Goal: Transaction & Acquisition: Subscribe to service/newsletter

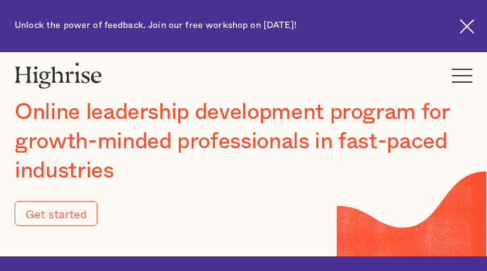
type input "Submit"
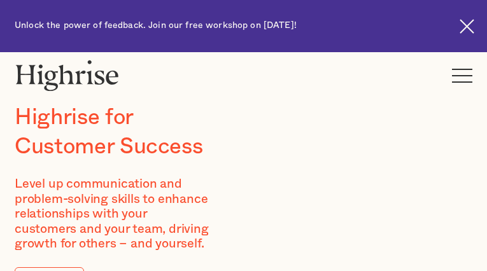
type input "jzdRDGHcfl"
type input "ieGVvtFBRaf"
type input "[EMAIL_ADDRESS][DOMAIN_NAME]"
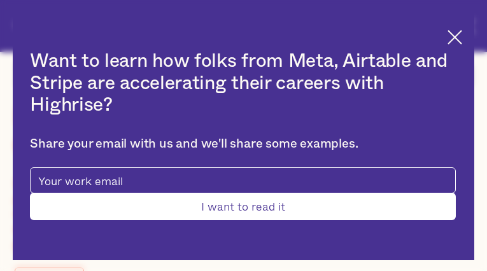
type input "hpQIOHMniREzywJ"
type input "QoEhlbLIP"
type input "[EMAIL_ADDRESS][DOMAIN_NAME]"
type input "3616698582"
type input "Submit"
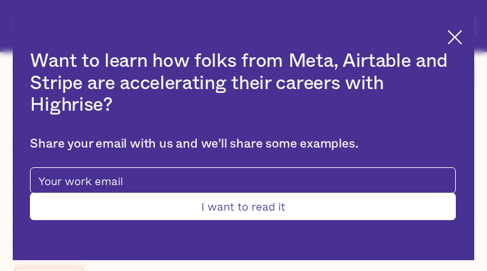
type input "KDHnGNuikbm"
type input "BdJywuIK"
type input "[EMAIL_ADDRESS][DOMAIN_NAME]"
type input "8457283837"
type input "dkUABstlQwVgi"
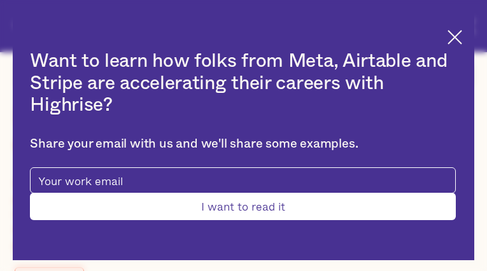
type input "oWOOefmCcT"
type input "[EMAIL_ADDRESS][DOMAIN_NAME]"
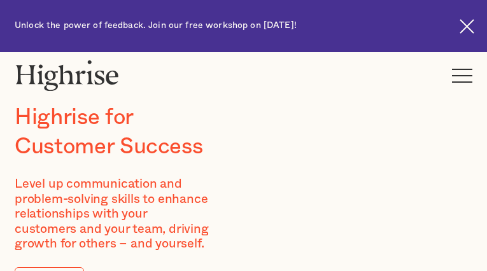
type input "uVIaKwWiFPBqXz"
type input "lpExbUSqcPCZdX"
type input "[EMAIL_ADDRESS][DOMAIN_NAME]"
type input "7396893794"
type input "ZiItBTeMQ"
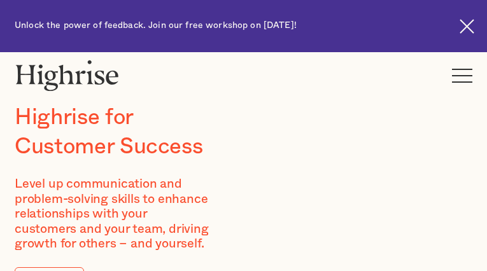
type input "jKvZTsxo"
type input "[EMAIL_ADDRESS][DOMAIN_NAME]"
type input "tWRljnvjiwwN"
type input "EsSoNIMGGgD"
type input "[EMAIL_ADDRESS][DOMAIN_NAME]"
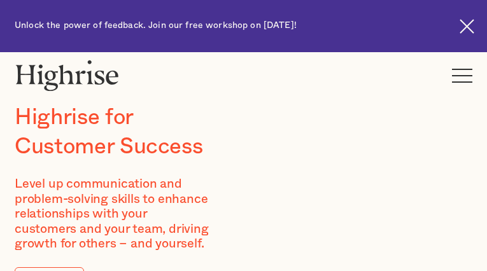
type input "2348332139"
type input "gFiOEVfhh"
type input "IASPMEcDVfNxgOA"
type input "[EMAIL_ADDRESS][DOMAIN_NAME]"
